Goal: Task Accomplishment & Management: Use online tool/utility

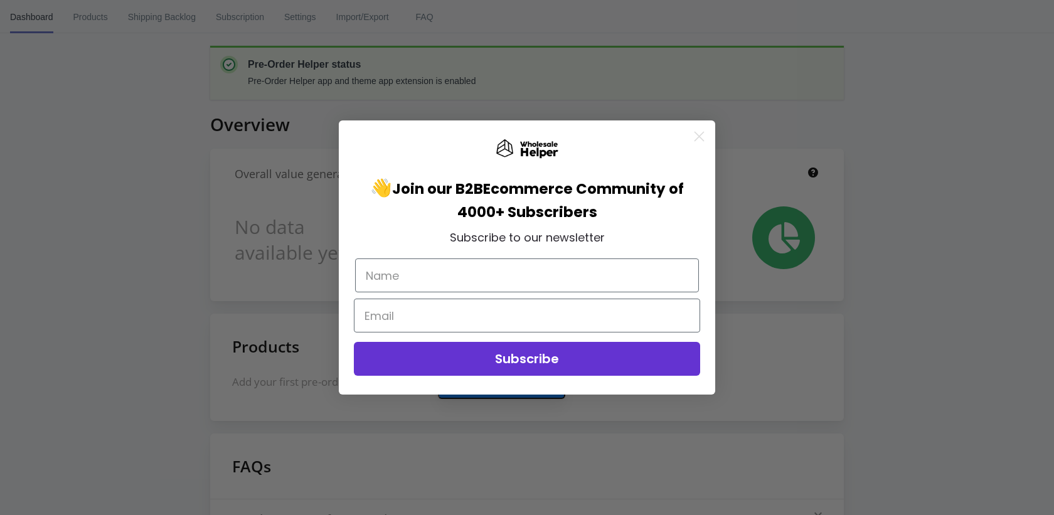
click at [703, 136] on circle "Close dialog" at bounding box center [699, 136] width 21 height 21
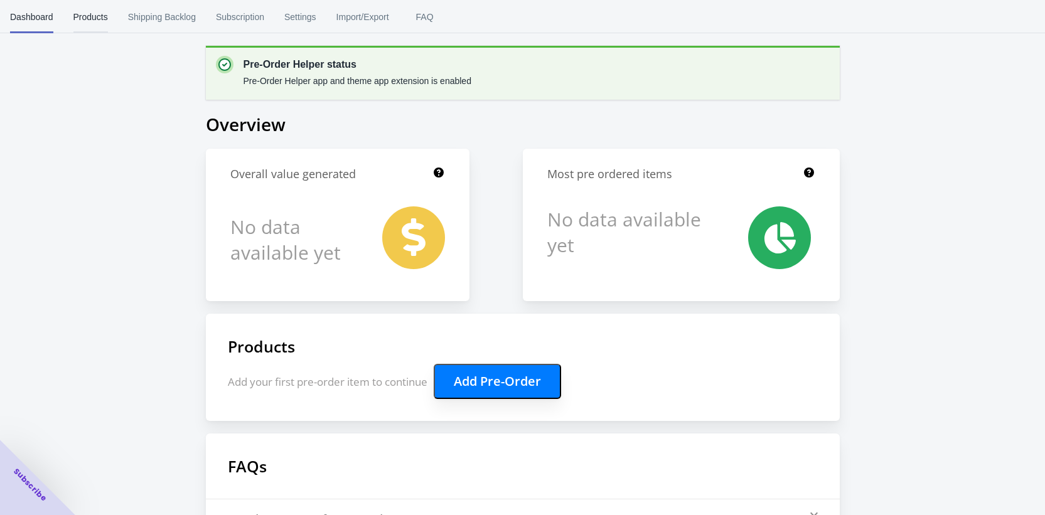
click at [101, 21] on span "Products" at bounding box center [90, 17] width 35 height 33
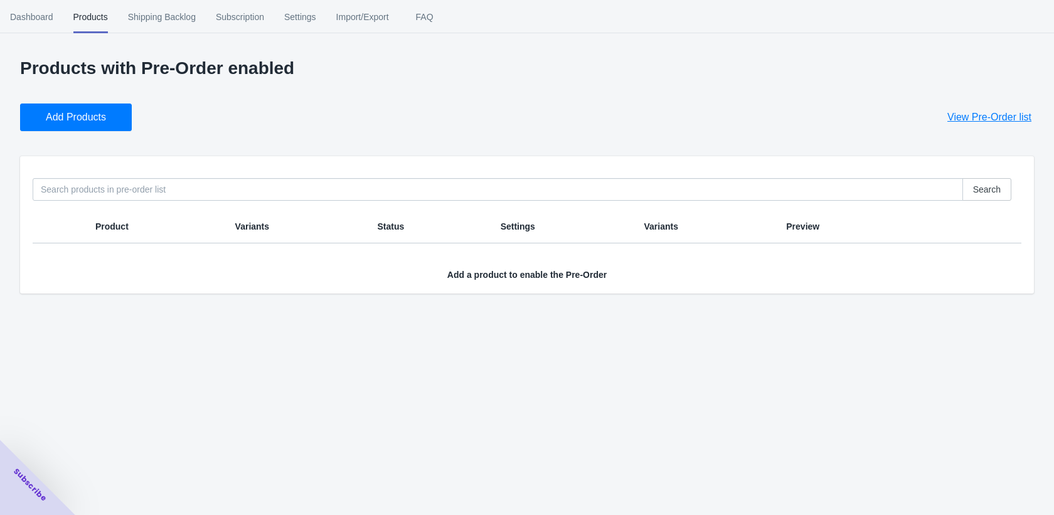
click at [48, 122] on span "Add Products" at bounding box center [76, 117] width 60 height 13
click at [72, 117] on span "Add Products" at bounding box center [76, 117] width 60 height 13
click at [47, 17] on span "Dashboard" at bounding box center [31, 17] width 43 height 33
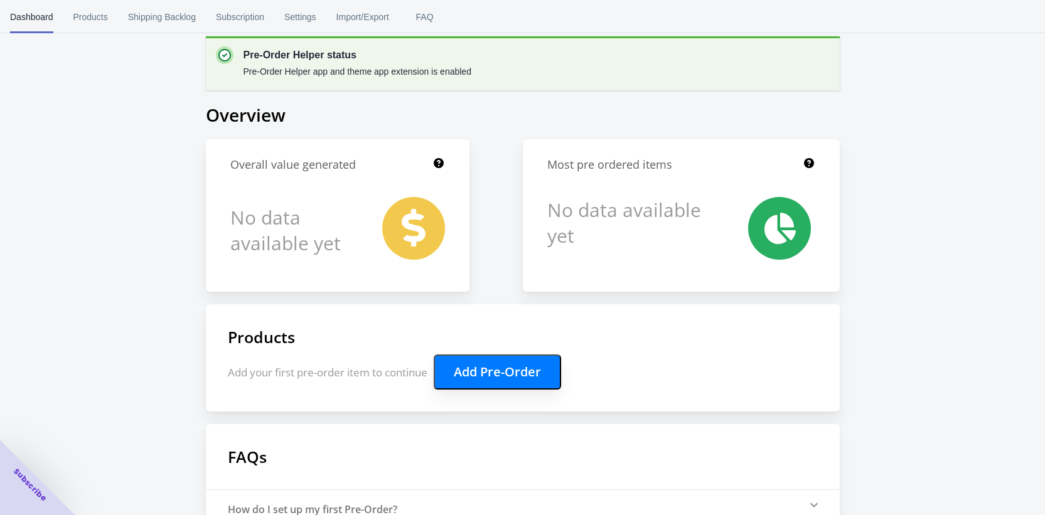
scroll to position [19, 0]
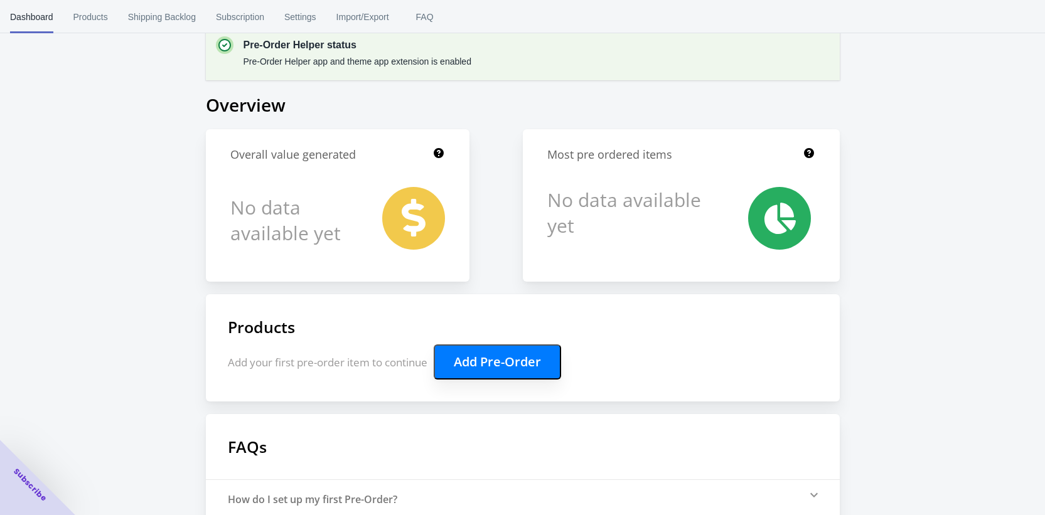
click at [507, 345] on button "Add Pre-Order" at bounding box center [497, 361] width 127 height 35
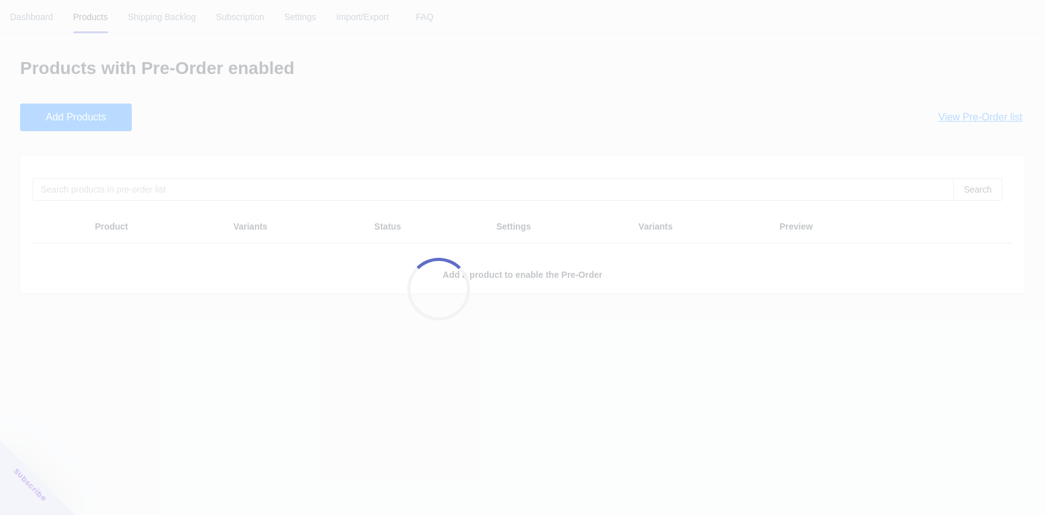
scroll to position [0, 0]
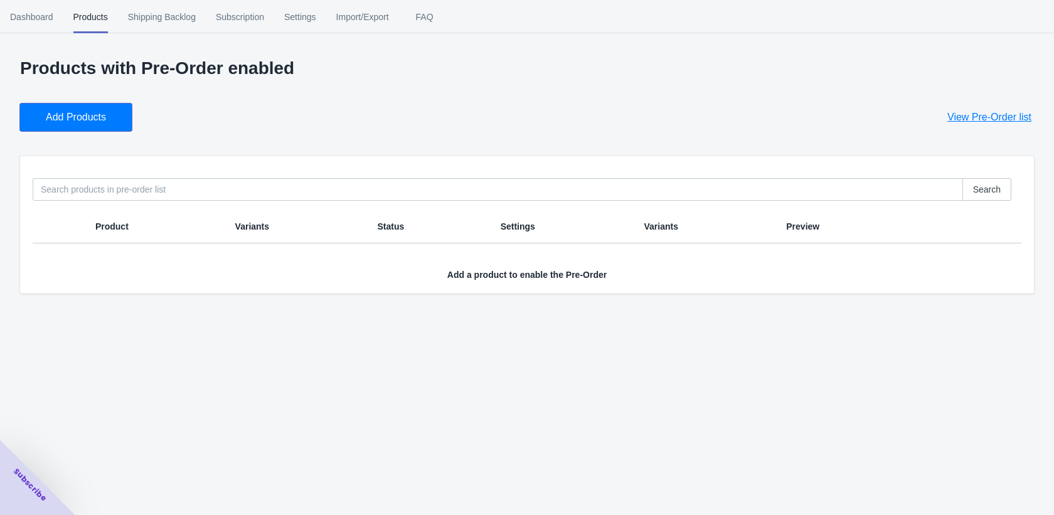
click at [75, 117] on span "Add Products" at bounding box center [76, 117] width 60 height 13
drag, startPoint x: 286, startPoint y: 375, endPoint x: 275, endPoint y: 368, distance: 13.1
click at [286, 375] on div "Dashboard Products Shipping Backlog Subscription Settings Import/Export FAQ Das…" at bounding box center [527, 257] width 1054 height 515
click at [971, 118] on span "View Pre-Order list" at bounding box center [989, 117] width 84 height 13
click at [454, 88] on div "Products with Pre-Order enabled Add Products View Pre-Order list Search Product…" at bounding box center [527, 175] width 1014 height 235
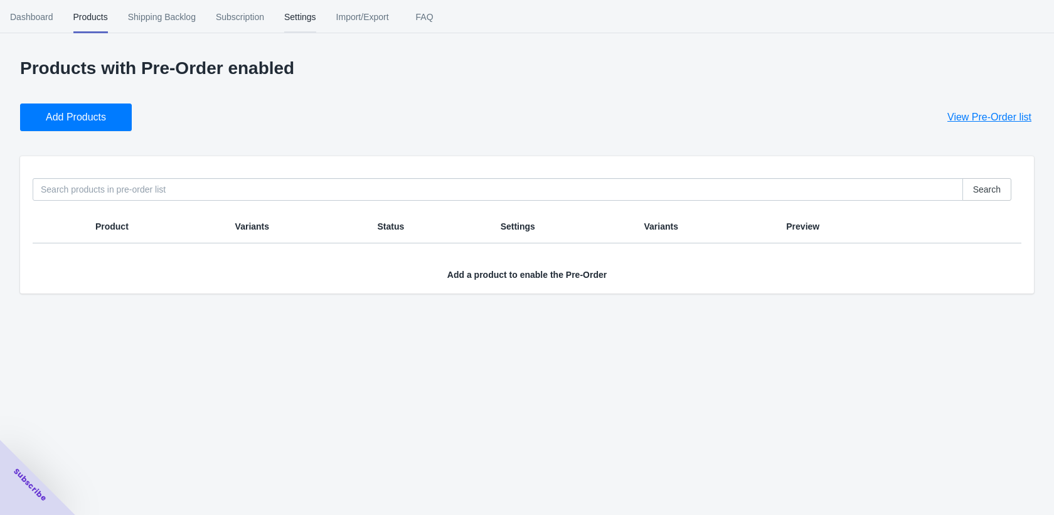
click at [303, 13] on span "Settings" at bounding box center [300, 17] width 32 height 33
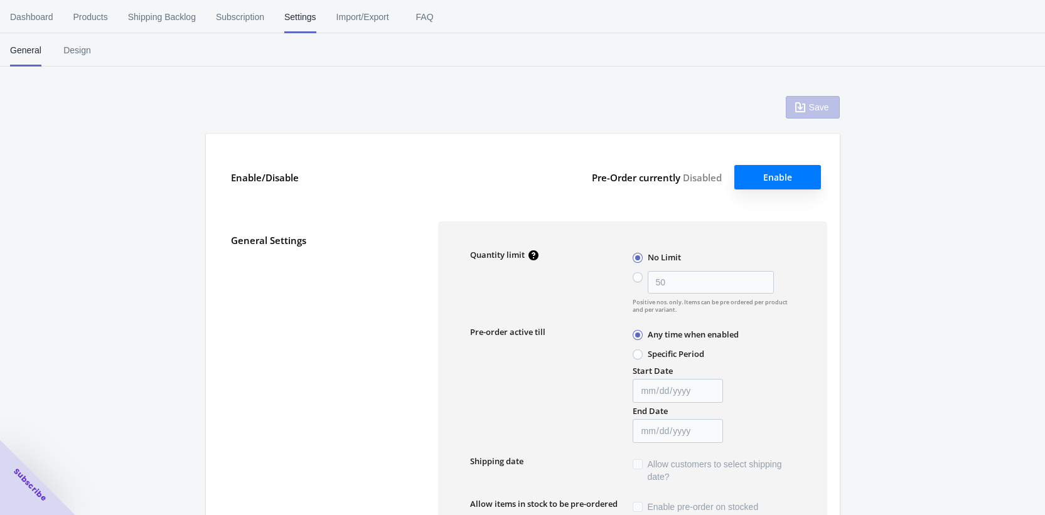
type input "50"
type textarea "Inventory level is <qty>. Some of the items will be pre-ordered."
type textarea "Only <qty> items left in stock."
type textarea "A maximum of <qty> products can be pre ordered."
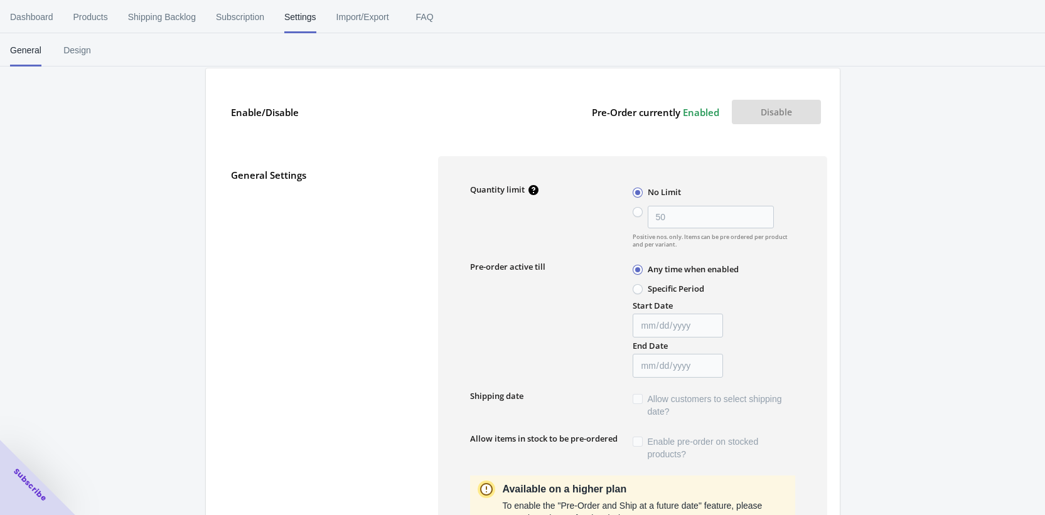
scroll to position [88, 0]
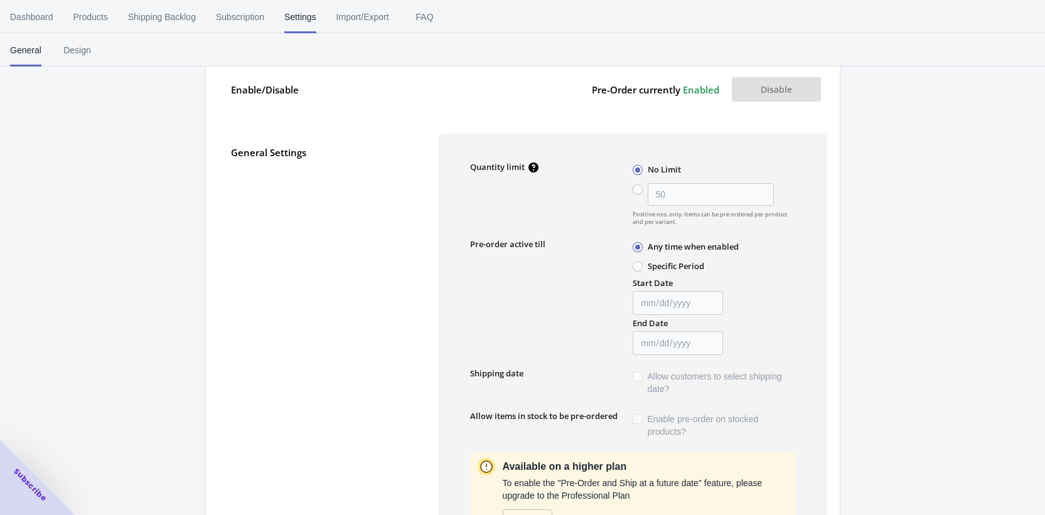
click at [639, 190] on span at bounding box center [637, 189] width 10 height 10
click at [636, 187] on input "50" at bounding box center [636, 186] width 1 height 1
radio input "true"
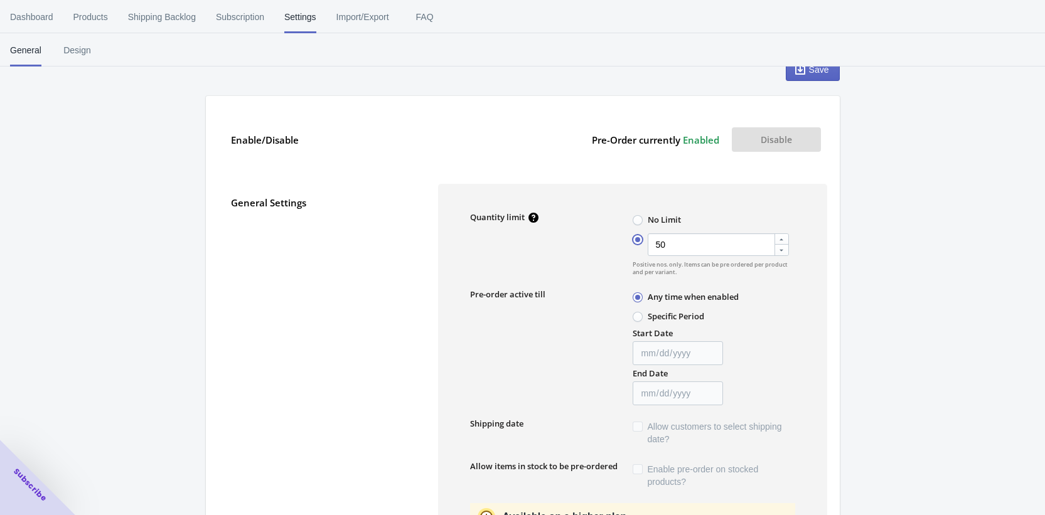
scroll to position [138, 0]
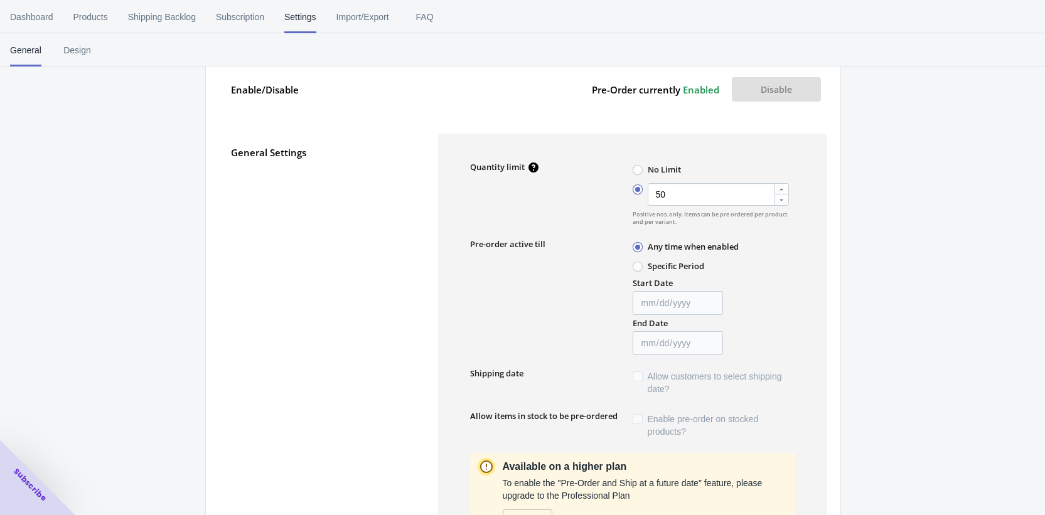
click at [661, 267] on label "Specific Period" at bounding box center [676, 265] width 56 height 11
click at [636, 264] on input "Specific Period" at bounding box center [636, 264] width 1 height 1
radio input "true"
click at [714, 300] on input "Start Date" at bounding box center [677, 303] width 90 height 24
type input "[DATE]"
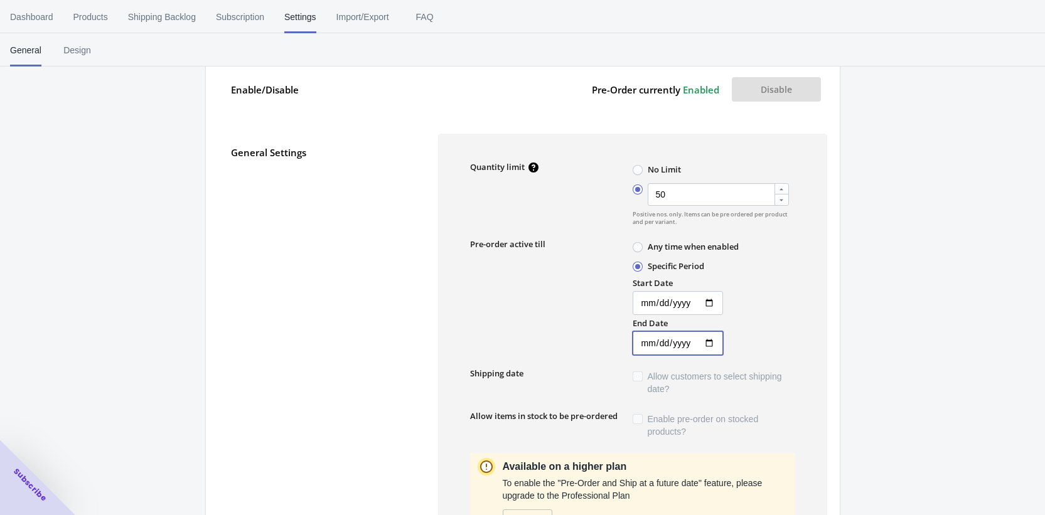
click at [711, 333] on input "End Date" at bounding box center [677, 343] width 90 height 24
click at [716, 341] on input "End Date" at bounding box center [677, 343] width 90 height 24
type input "[DATE]"
click at [780, 341] on div "Start Date 2025-09-15 End Date 2025-10-15" at bounding box center [712, 315] width 165 height 80
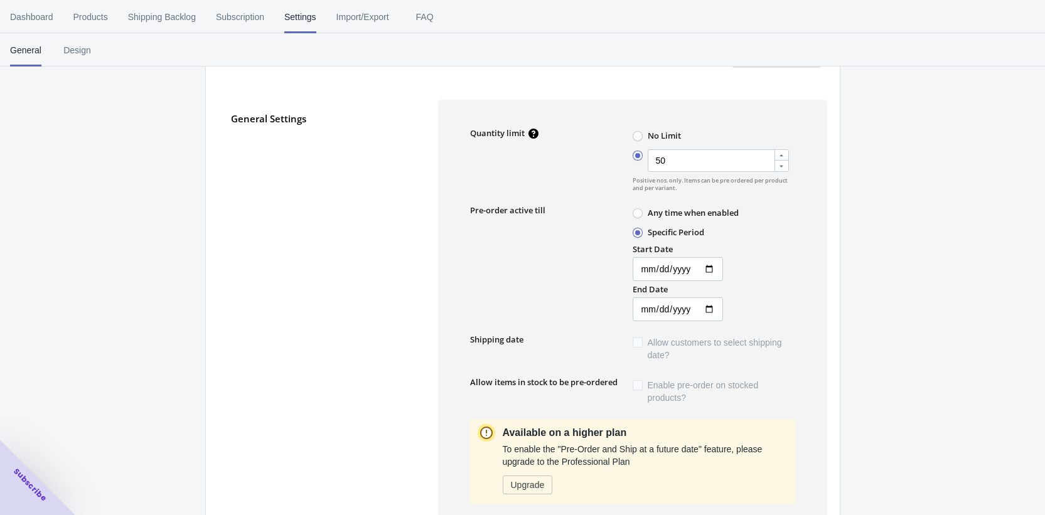
scroll to position [193, 0]
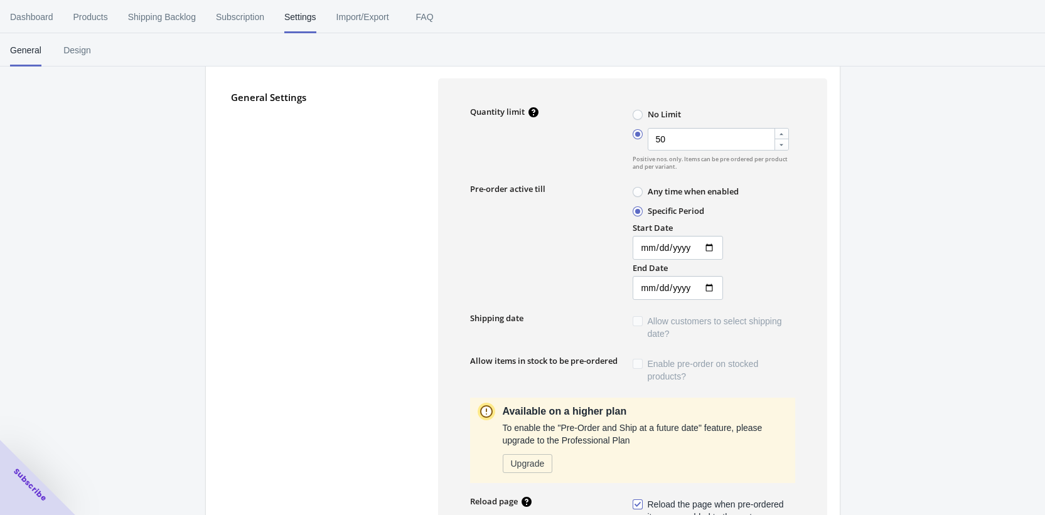
click at [648, 319] on span "Allow customers to select shipping date?" at bounding box center [721, 327] width 147 height 25
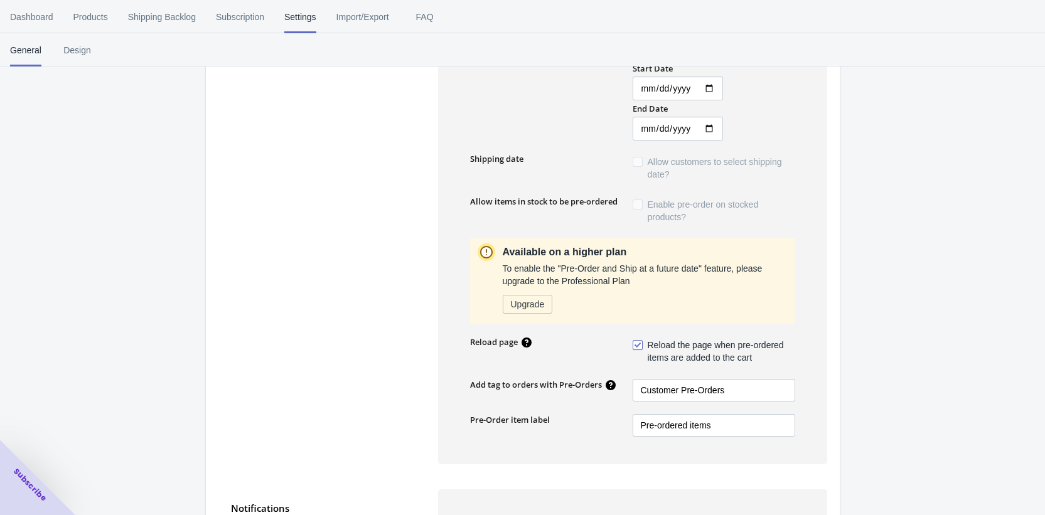
scroll to position [362, 0]
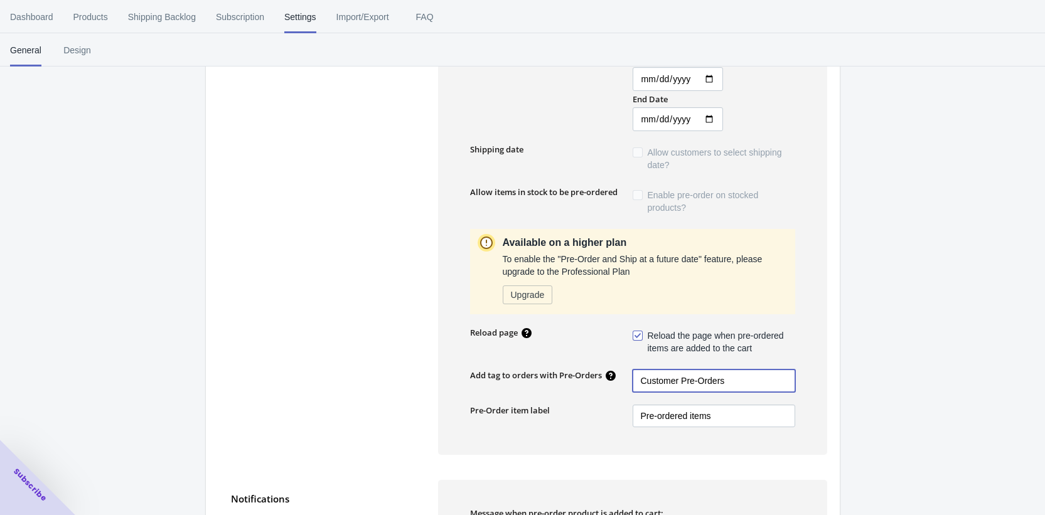
drag, startPoint x: 682, startPoint y: 380, endPoint x: 594, endPoint y: 378, distance: 87.9
click at [594, 378] on div "Add tag to orders with Pre-Orders Customer Pre-Orders" at bounding box center [632, 381] width 325 height 23
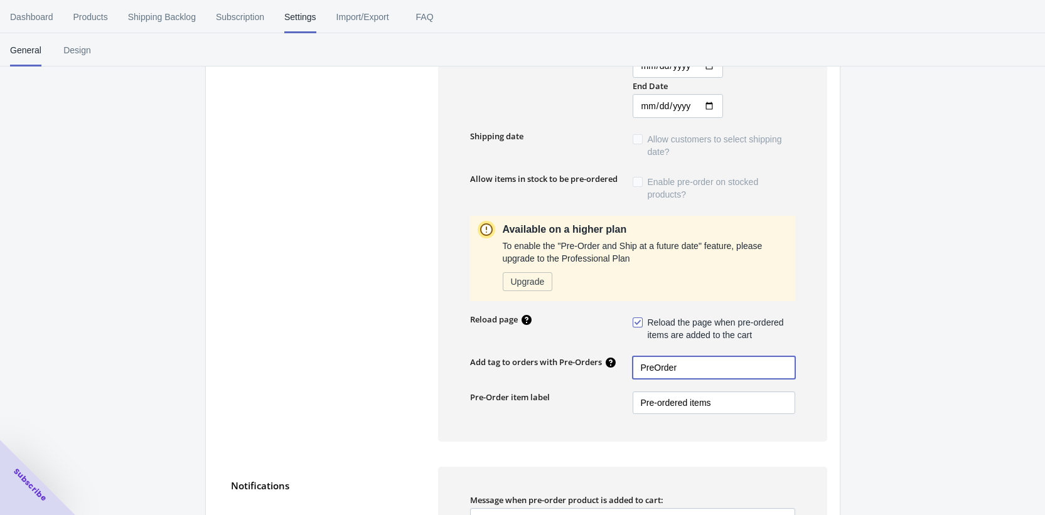
scroll to position [442, 0]
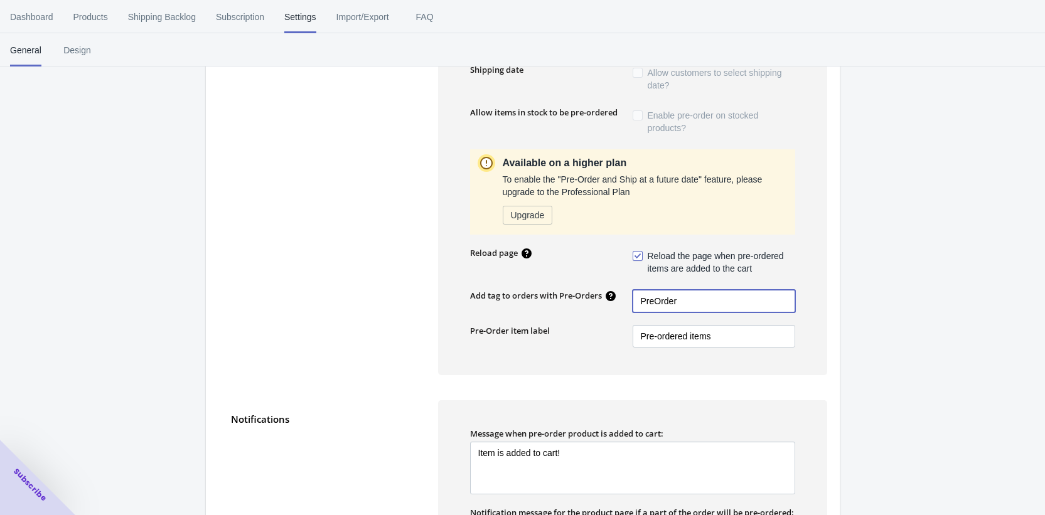
type input "PreOrder"
click at [691, 333] on input "Pre-ordered items" at bounding box center [713, 336] width 163 height 23
type input "Pre-order items"
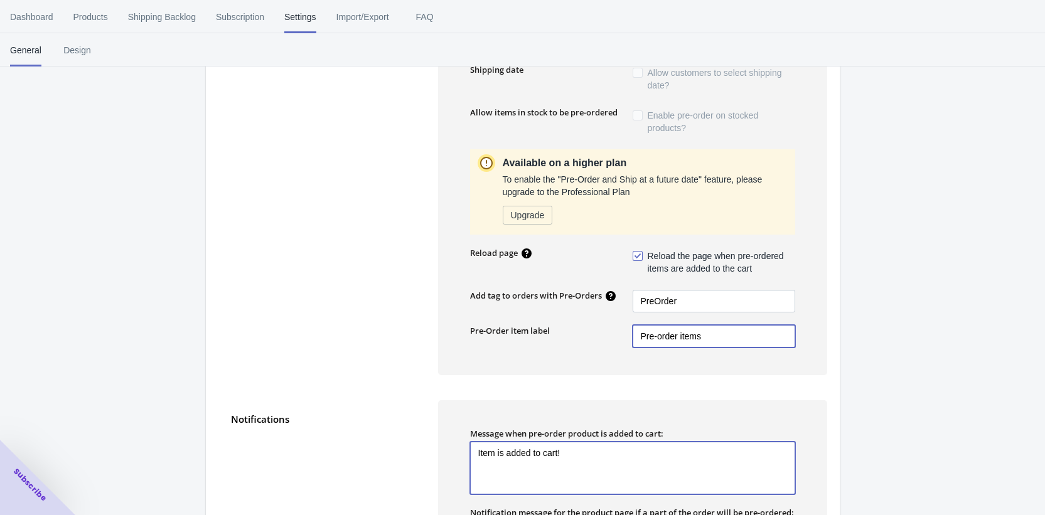
click at [690, 475] on textarea "Item is added to cart!" at bounding box center [632, 468] width 325 height 53
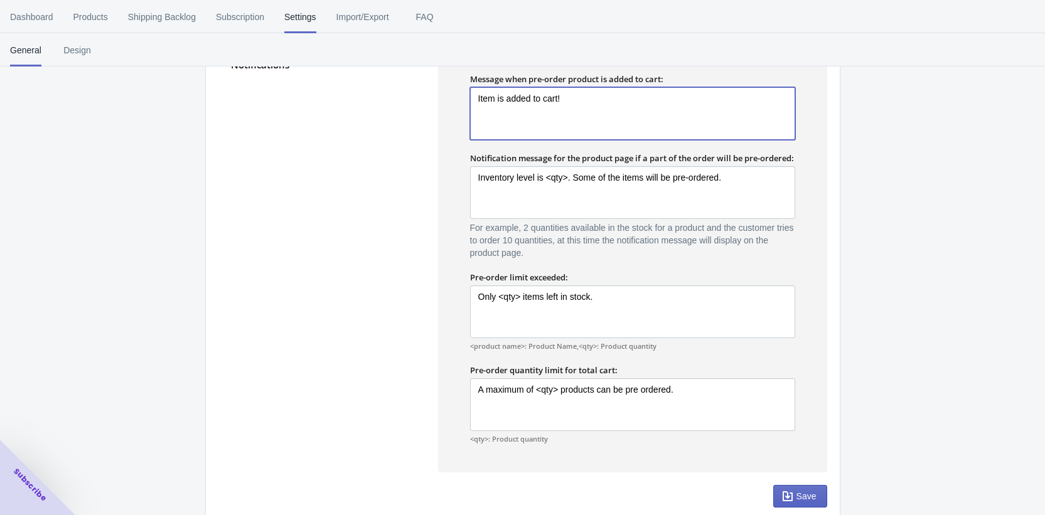
scroll to position [832, 0]
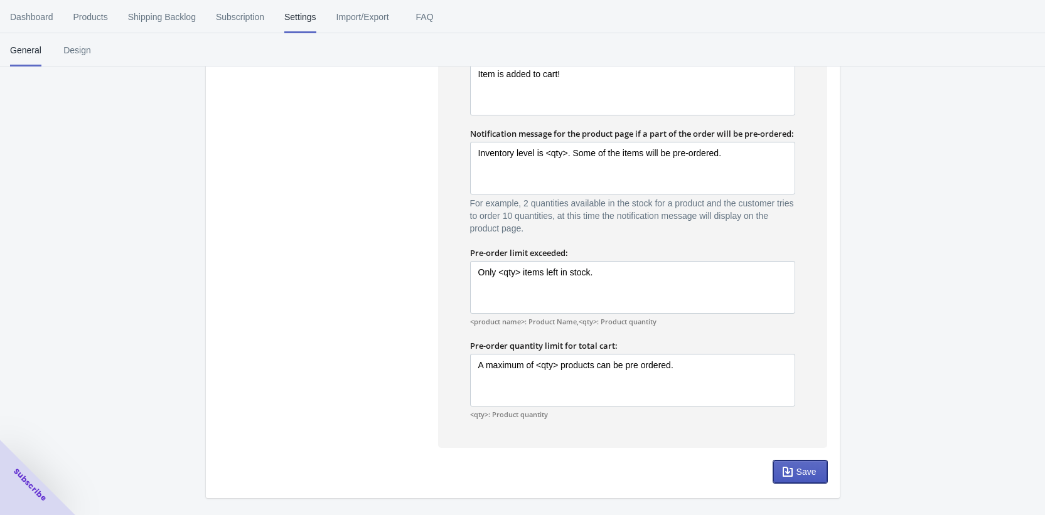
click at [813, 474] on span "Save" at bounding box center [806, 472] width 20 height 10
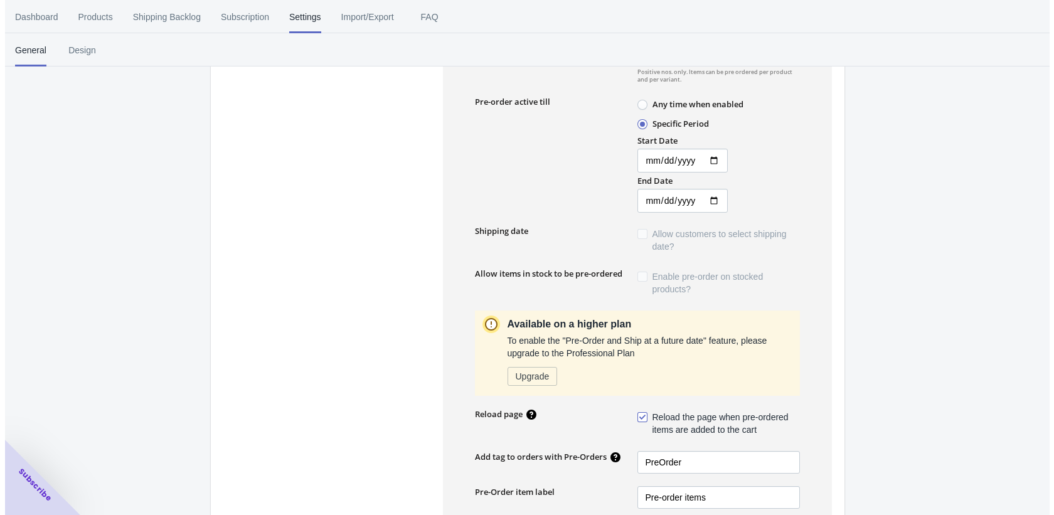
scroll to position [0, 0]
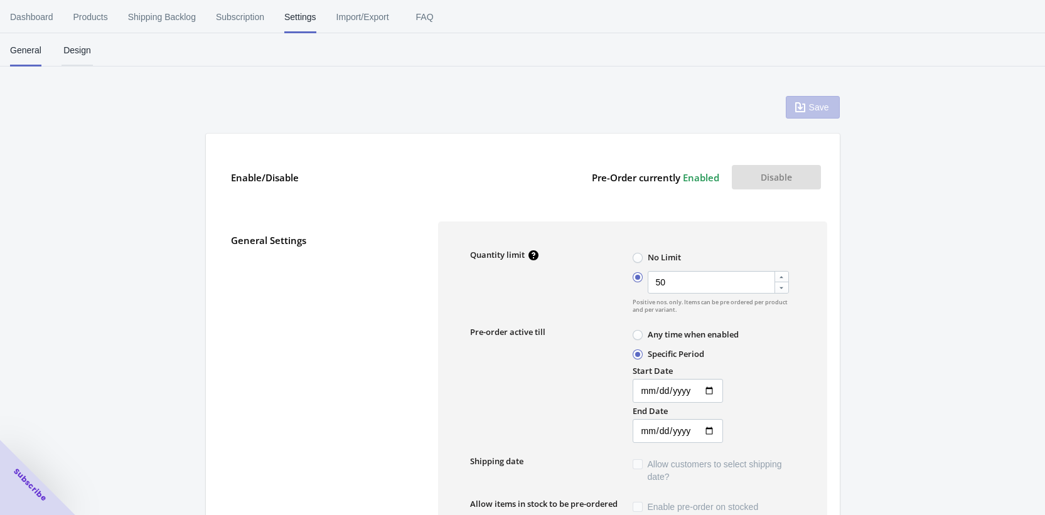
click at [82, 57] on span "Design" at bounding box center [76, 50] width 31 height 33
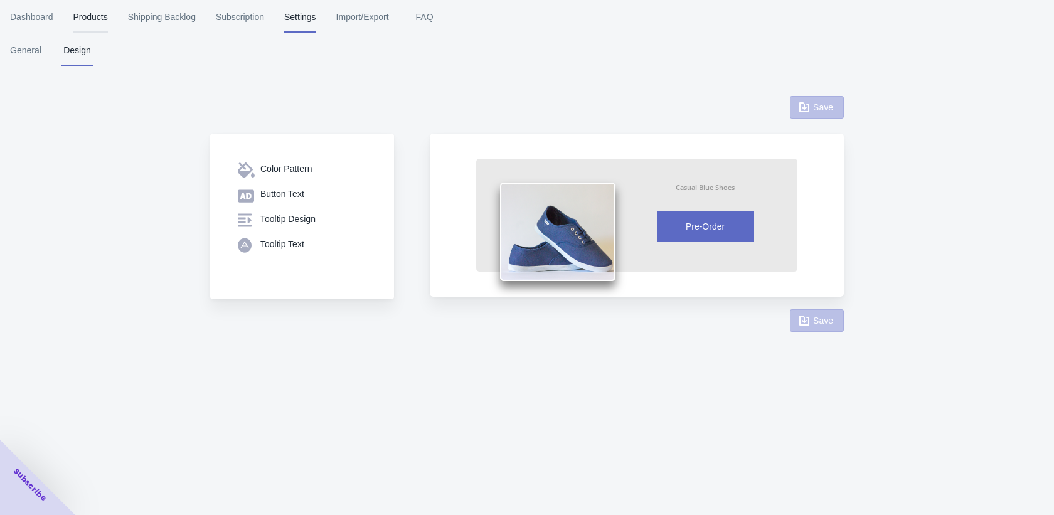
click at [87, 14] on span "Products" at bounding box center [90, 17] width 35 height 33
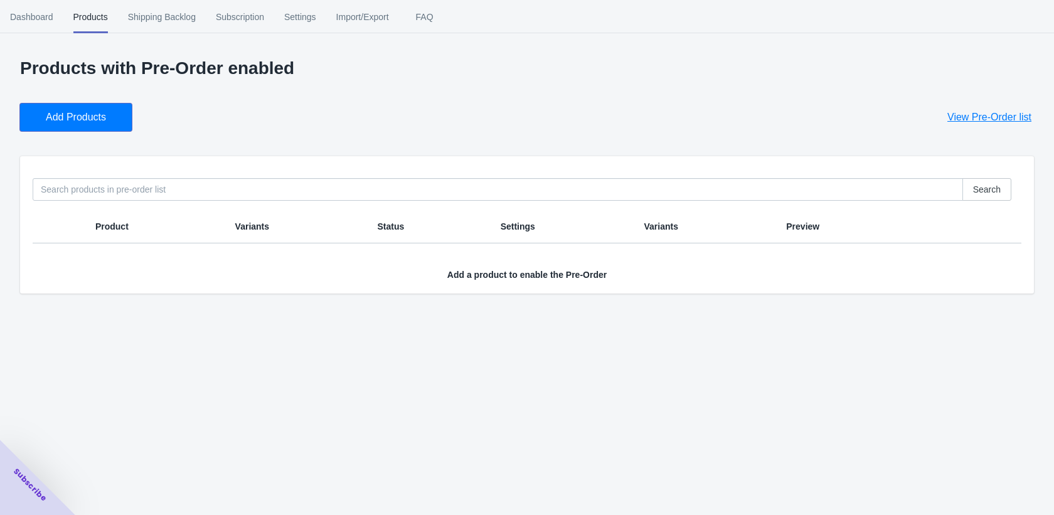
click at [103, 113] on span "Add Products" at bounding box center [76, 117] width 60 height 13
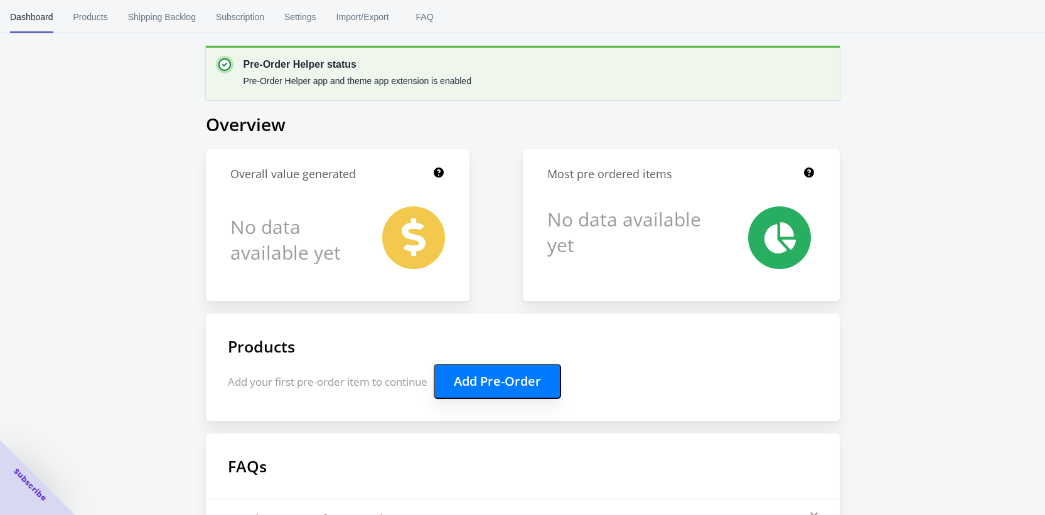
click at [494, 370] on button "Add Pre-Order" at bounding box center [497, 381] width 127 height 35
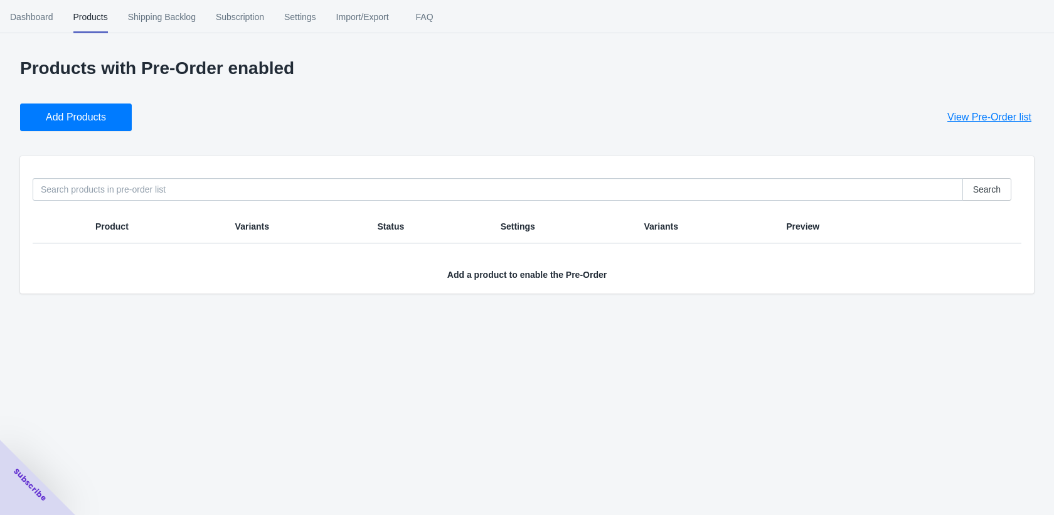
click at [78, 101] on div "Add Products View Pre-Order list" at bounding box center [522, 112] width 1024 height 38
click at [83, 112] on span "Add Products" at bounding box center [76, 117] width 60 height 13
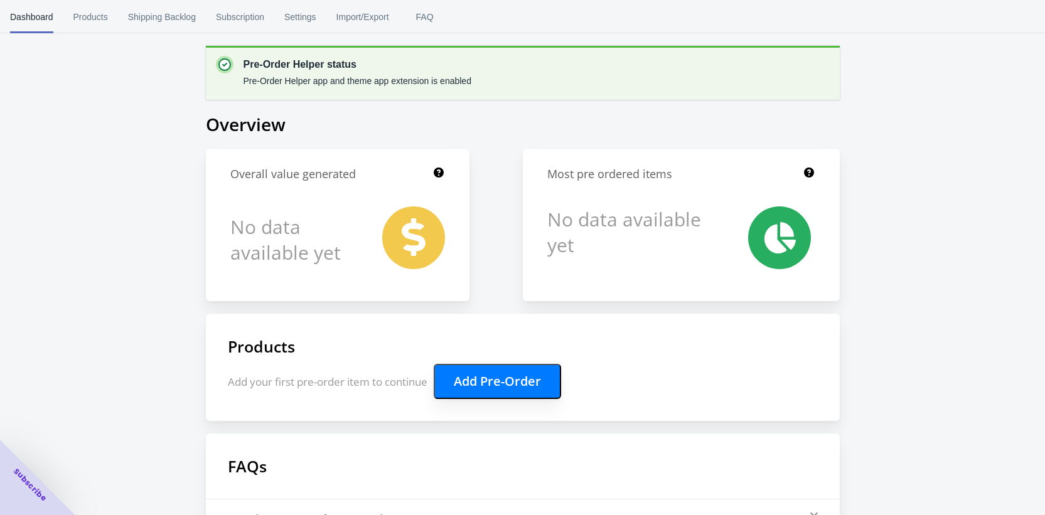
click at [494, 376] on button "Add Pre-Order" at bounding box center [497, 381] width 127 height 35
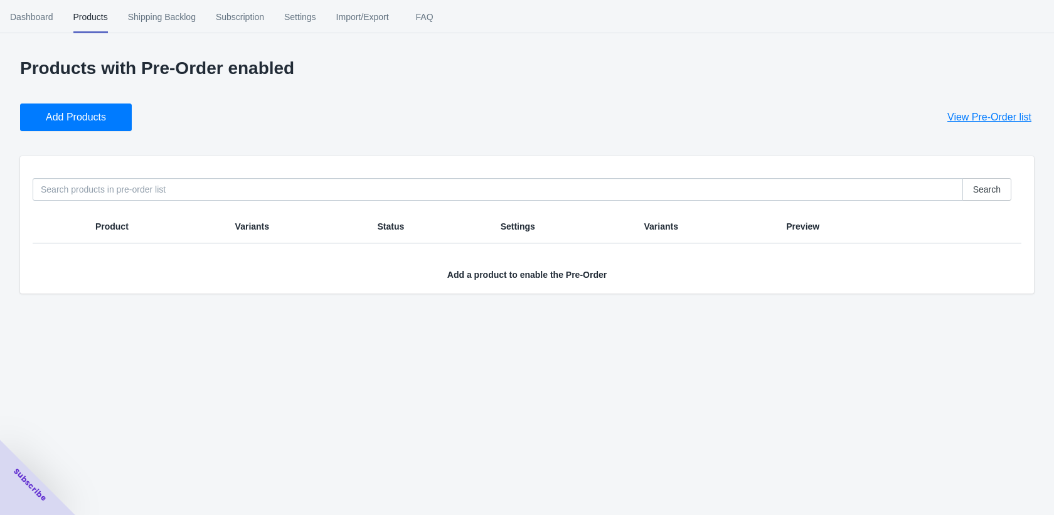
click at [121, 122] on button "Add Products" at bounding box center [76, 118] width 112 height 28
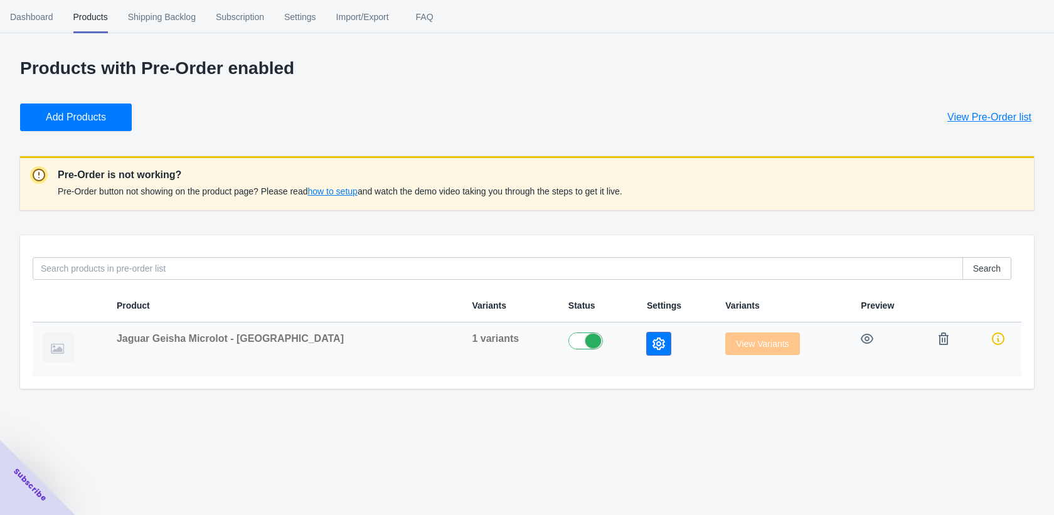
click at [653, 348] on icon "button" at bounding box center [659, 344] width 13 height 13
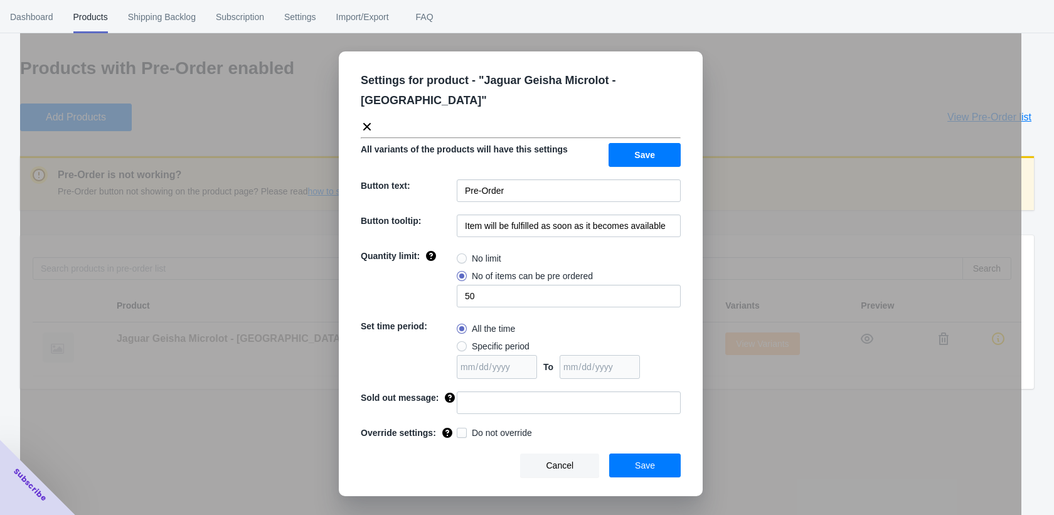
click at [488, 340] on span "Specific period" at bounding box center [501, 346] width 58 height 13
click at [461, 343] on input "Specific period" at bounding box center [460, 343] width 1 height 1
radio input "true"
click at [510, 355] on input "date" at bounding box center [497, 367] width 80 height 24
click at [531, 355] on input "date" at bounding box center [497, 367] width 80 height 24
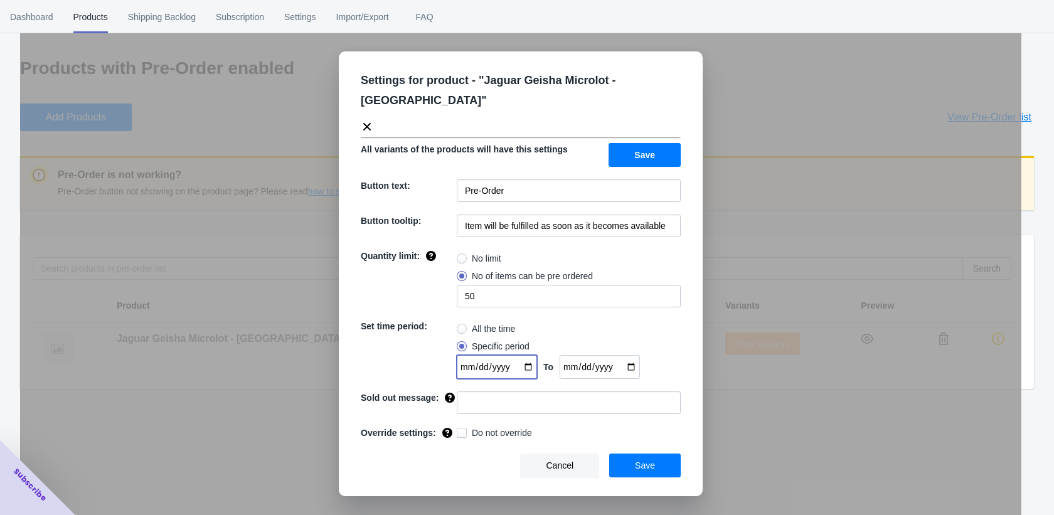
type input "[DATE]"
click at [622, 355] on input "date" at bounding box center [600, 367] width 80 height 24
click at [630, 355] on input "date" at bounding box center [600, 367] width 80 height 24
click at [635, 355] on input "date" at bounding box center [600, 367] width 80 height 24
type input "[DATE]"
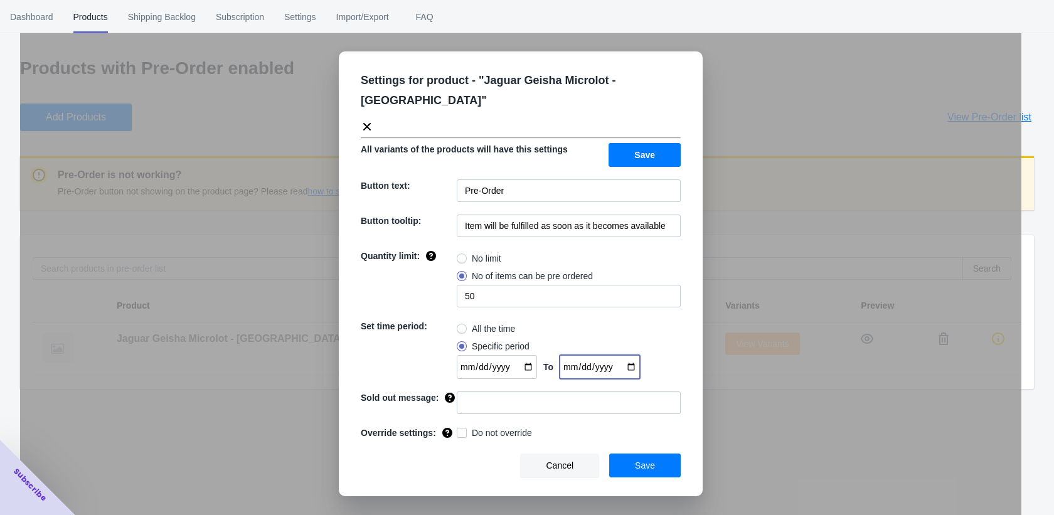
click at [568, 409] on div "Settings for product - " Jaguar Geisha Microlot - Panama " All variants of the …" at bounding box center [521, 273] width 364 height 445
click at [566, 392] on input at bounding box center [569, 403] width 224 height 23
type input "Sold Out"
click at [646, 461] on span "Save" at bounding box center [645, 466] width 20 height 10
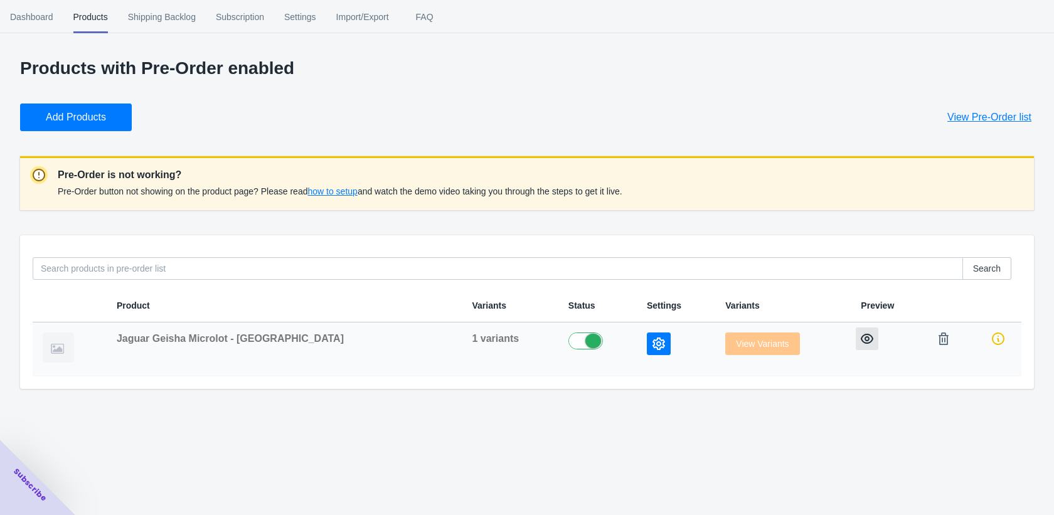
click at [861, 336] on icon "button" at bounding box center [867, 339] width 13 height 10
click at [33, 14] on span "Dashboard" at bounding box center [31, 17] width 43 height 33
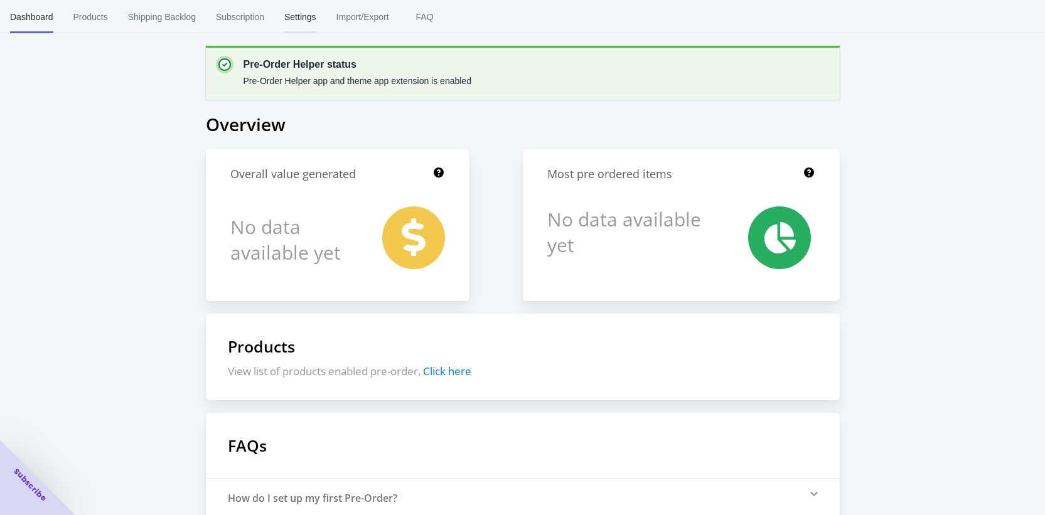
click at [296, 9] on span "Settings" at bounding box center [300, 17] width 32 height 33
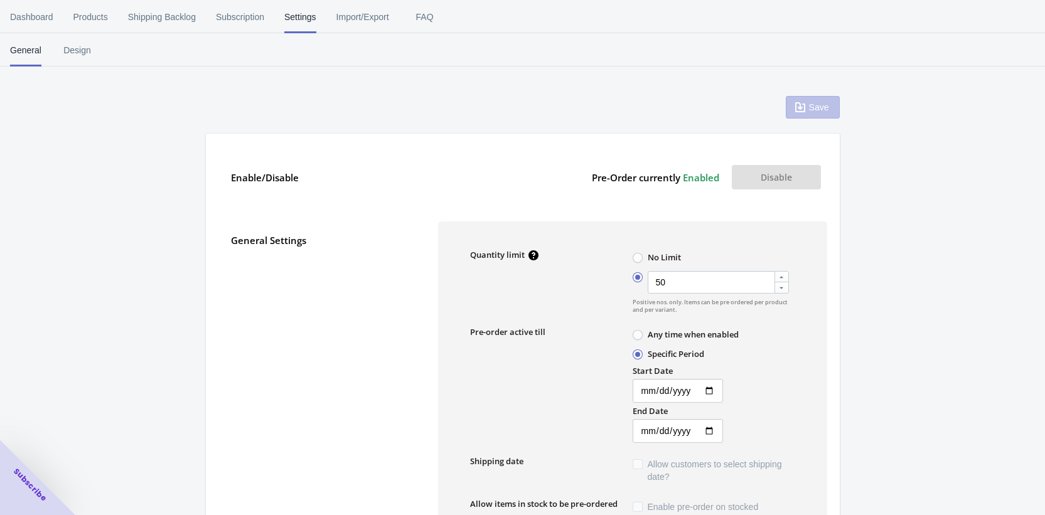
radio input "true"
click at [63, 50] on span "Design" at bounding box center [76, 50] width 31 height 33
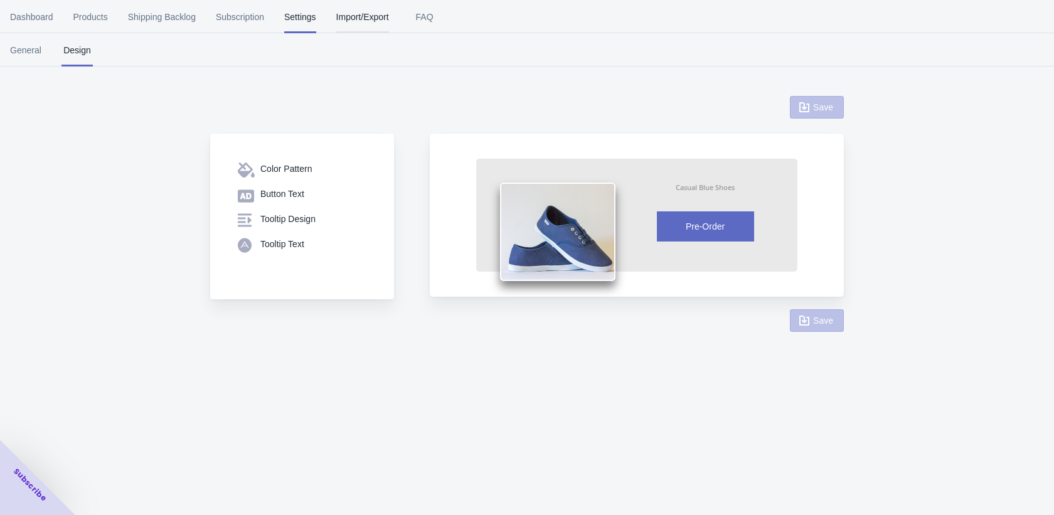
click at [386, 20] on span "Import/Export" at bounding box center [362, 17] width 53 height 33
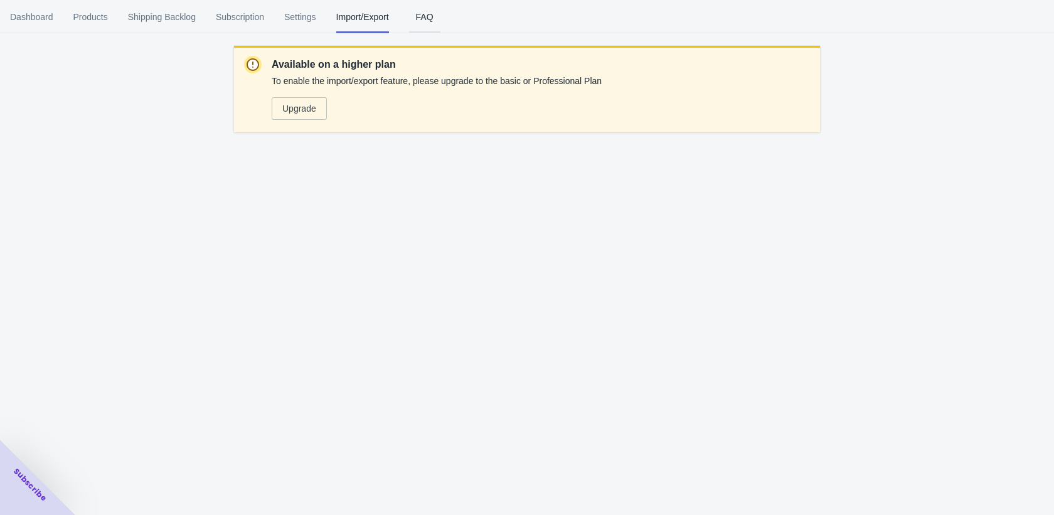
click at [440, 24] on span "FAQ" at bounding box center [424, 17] width 31 height 33
click at [230, 21] on span "Subscription" at bounding box center [240, 17] width 48 height 33
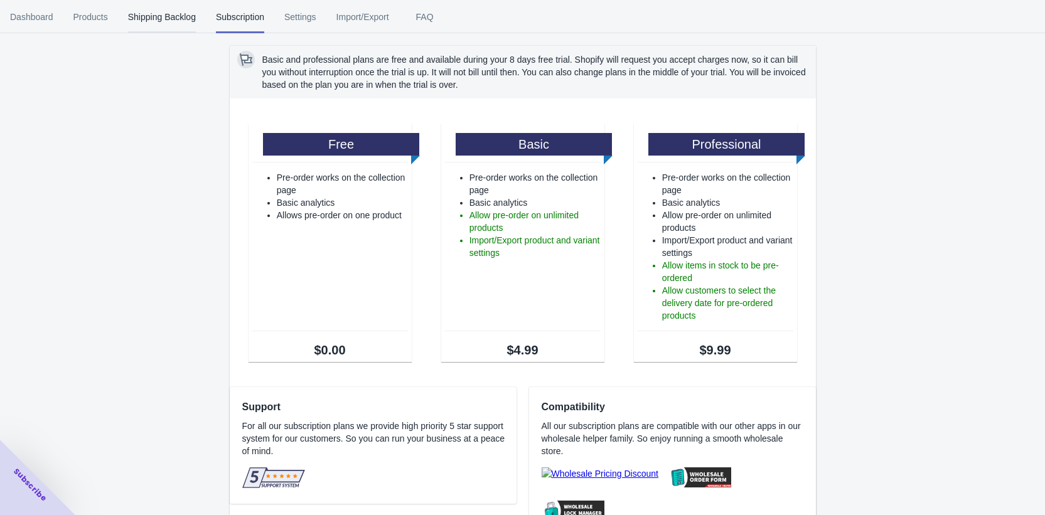
click at [178, 19] on span "Shipping Backlog" at bounding box center [162, 17] width 68 height 33
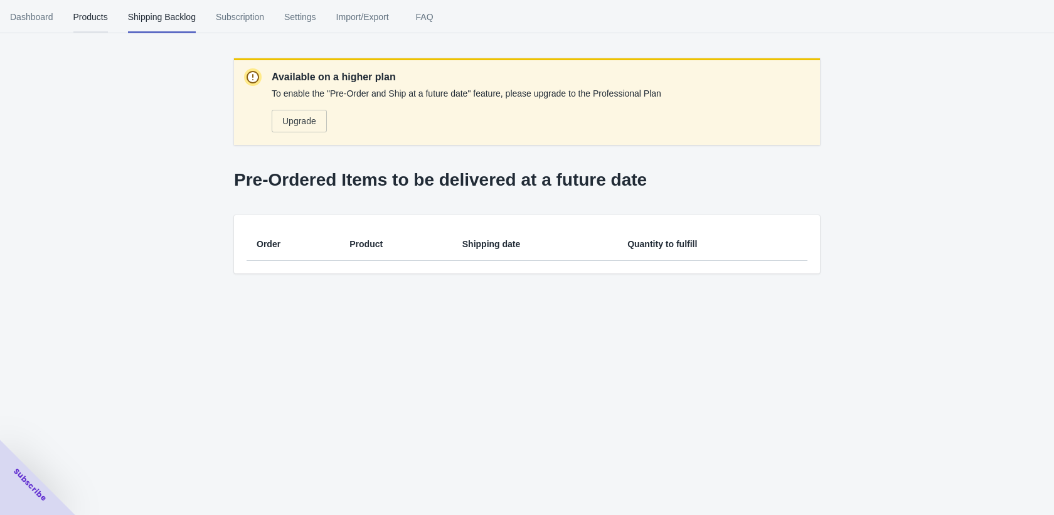
click at [72, 14] on button "Products" at bounding box center [90, 17] width 55 height 33
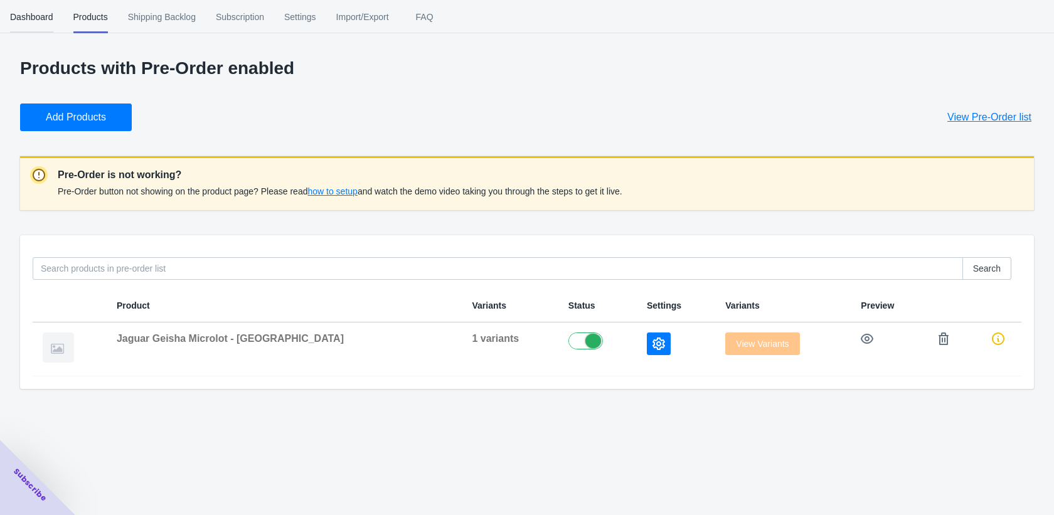
click at [47, 20] on span "Dashboard" at bounding box center [31, 17] width 43 height 33
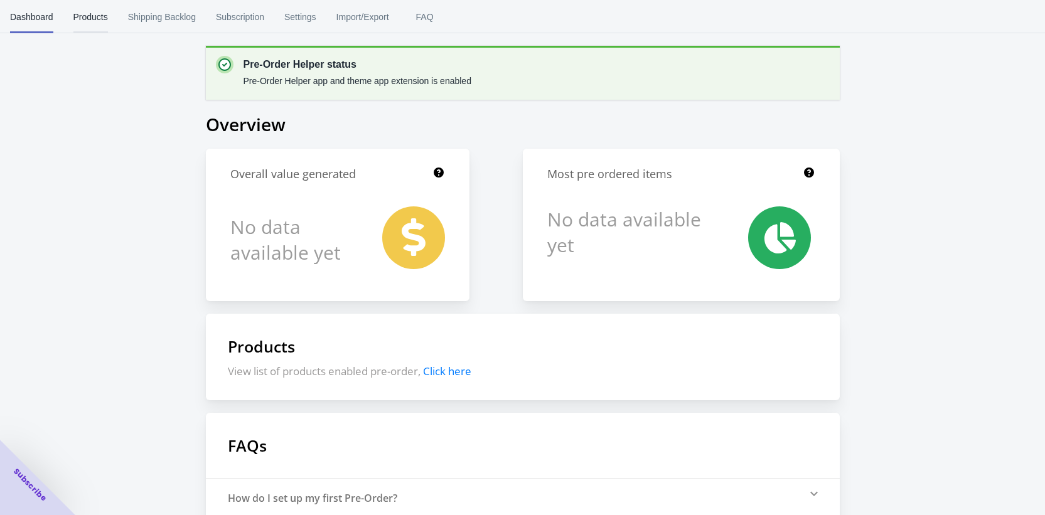
click at [87, 18] on span "Products" at bounding box center [90, 17] width 35 height 33
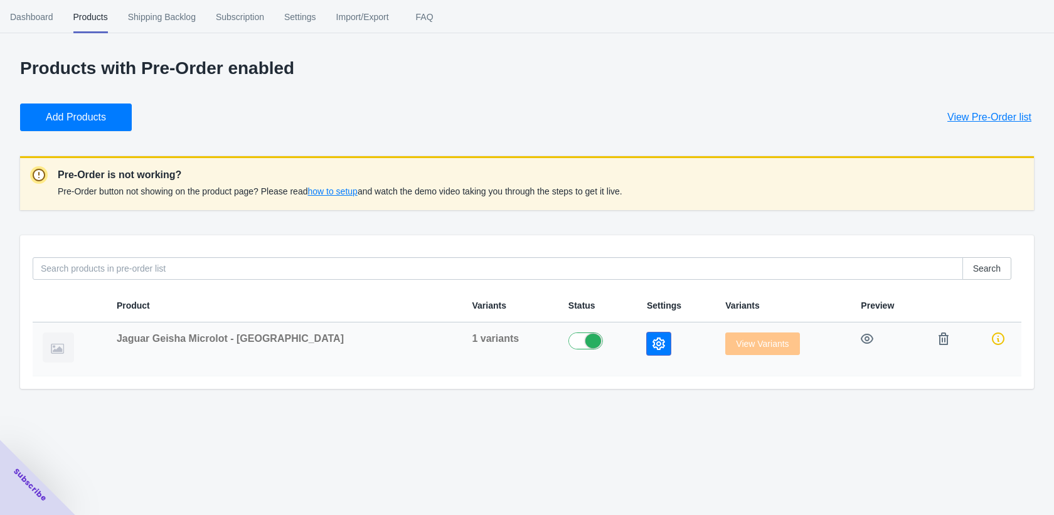
click at [653, 344] on icon "button" at bounding box center [659, 344] width 13 height 13
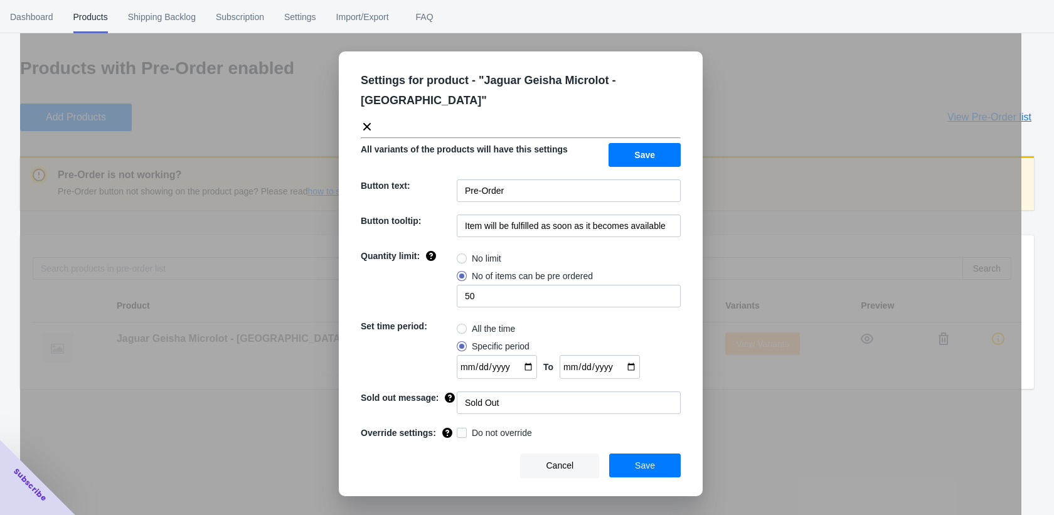
click at [381, 104] on div "Settings for product - " Jaguar Geisha Microlot - [GEOGRAPHIC_DATA] "" at bounding box center [516, 96] width 330 height 73
click at [368, 123] on icon at bounding box center [367, 127] width 8 height 8
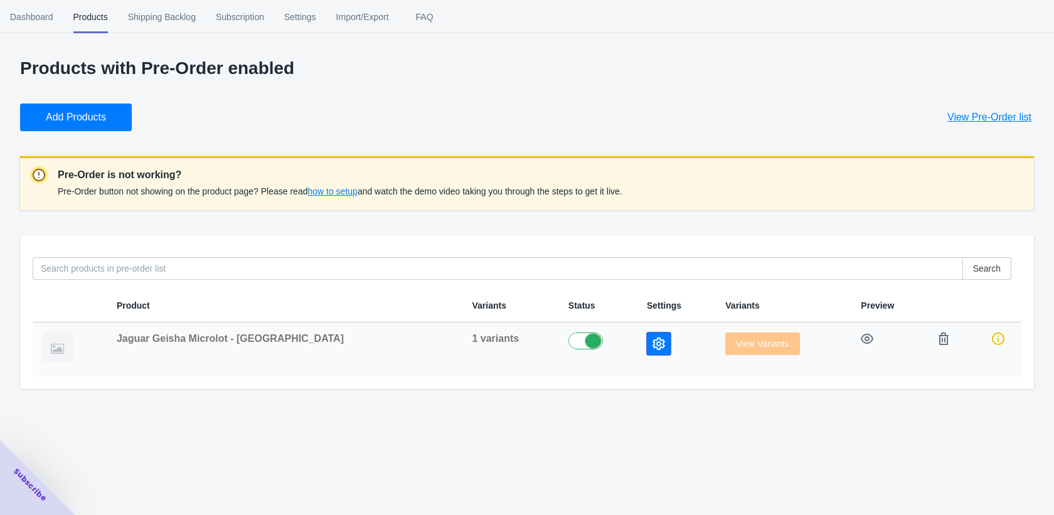
click at [653, 348] on icon "button" at bounding box center [659, 344] width 13 height 13
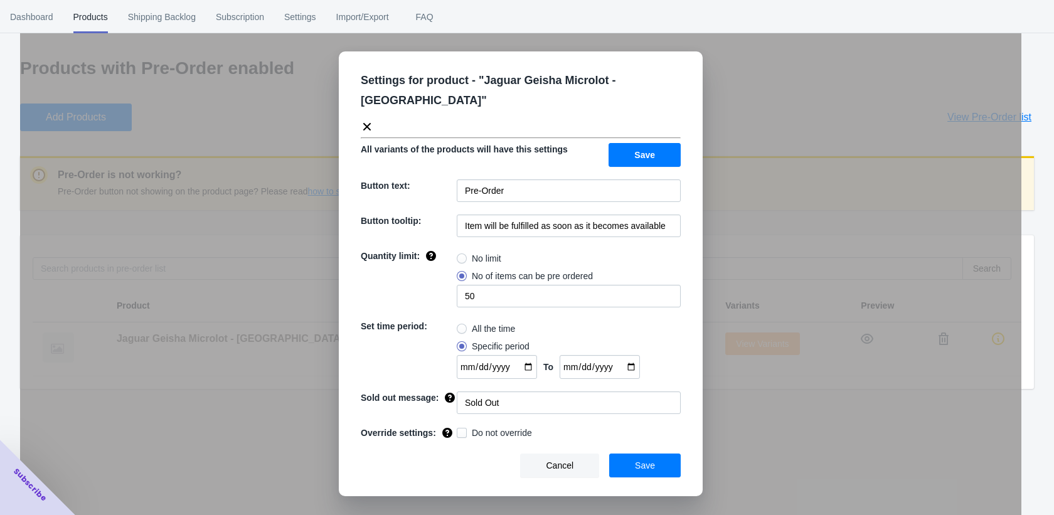
click at [472, 144] on span "All variants of the products will have this settings" at bounding box center [464, 149] width 207 height 10
click at [464, 428] on span at bounding box center [462, 433] width 10 height 10
click at [460, 430] on input "Do not override" at bounding box center [459, 430] width 1 height 1
click at [464, 428] on span at bounding box center [462, 433] width 10 height 10
click at [460, 430] on input "Do not override" at bounding box center [459, 430] width 1 height 1
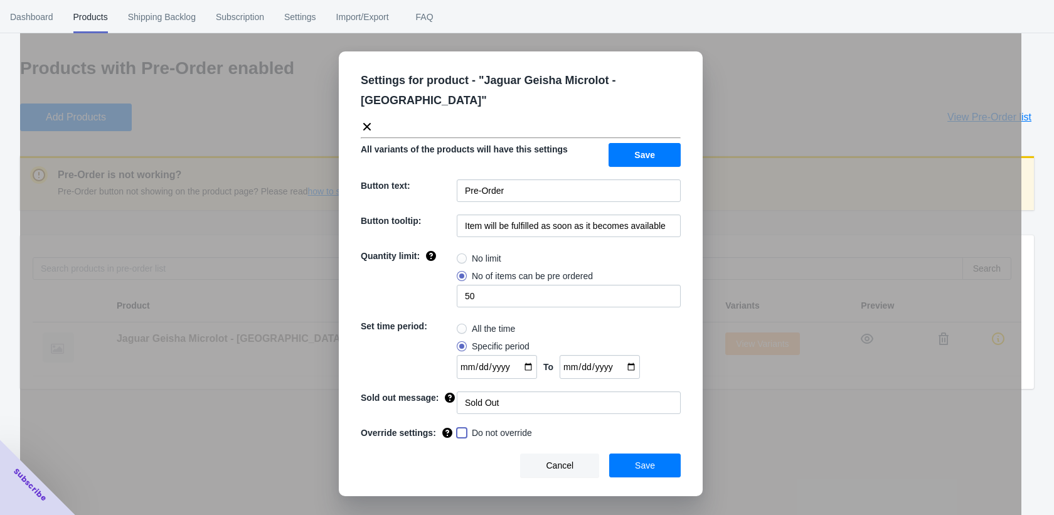
checkbox input "false"
click at [552, 461] on span "Cancel" at bounding box center [560, 466] width 28 height 10
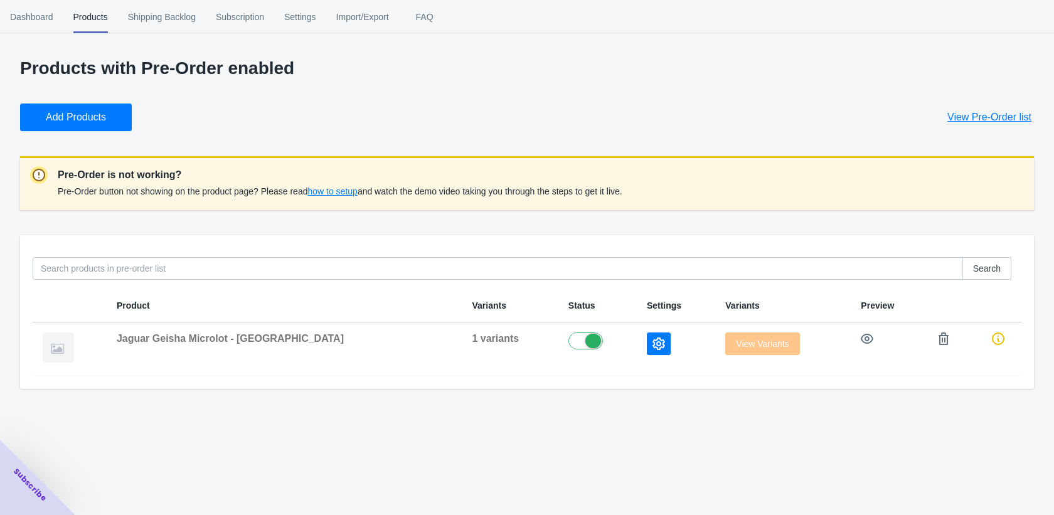
click at [457, 435] on div "Dashboard Products Shipping Backlog Subscription Settings Import/Export FAQ Das…" at bounding box center [527, 257] width 1054 height 515
click at [18, 15] on span "Dashboard" at bounding box center [31, 17] width 43 height 33
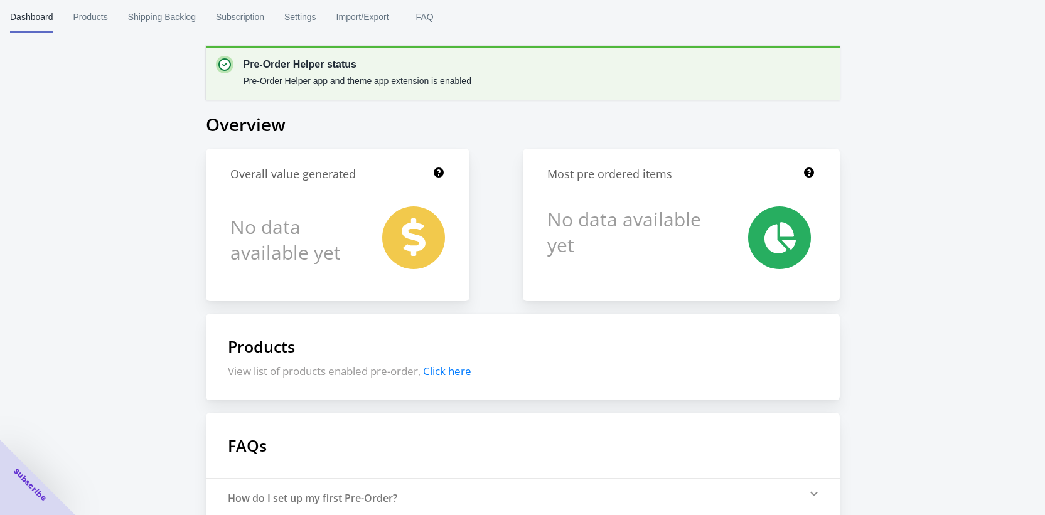
click at [118, 81] on div "Pre-Order Helper status Pre-Order Helper app and theme app extension is enabled…" at bounding box center [522, 338] width 1045 height 676
